Goal: Transaction & Acquisition: Purchase product/service

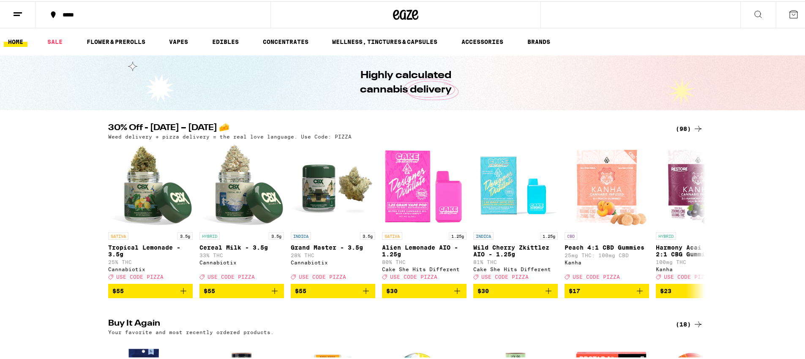
click at [680, 128] on div "(98)" at bounding box center [689, 128] width 27 height 10
